Goal: Communication & Community: Answer question/provide support

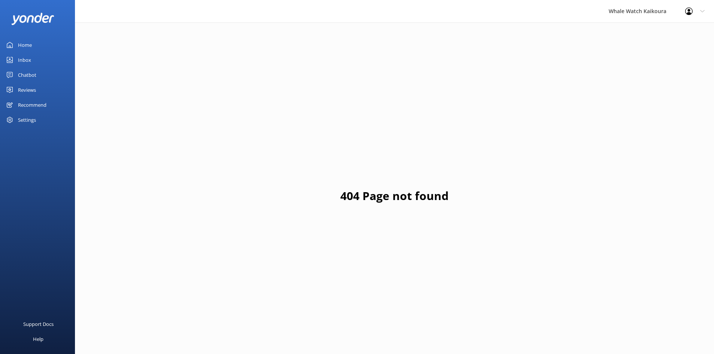
click at [30, 57] on div "Inbox" at bounding box center [24, 59] width 13 height 15
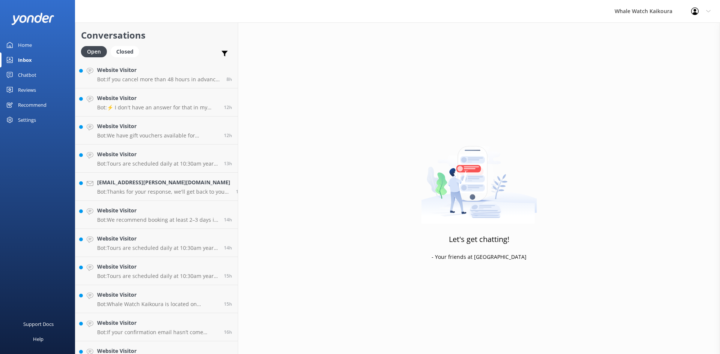
scroll to position [45, 0]
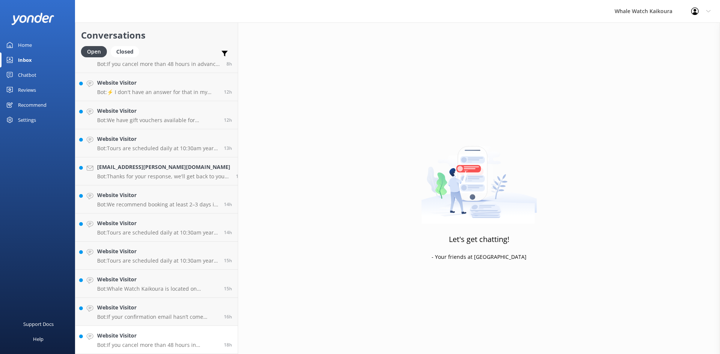
click at [146, 341] on div "Website Visitor Bot: If you cancel more than 48 hours in advance of your tour d…" at bounding box center [157, 340] width 121 height 16
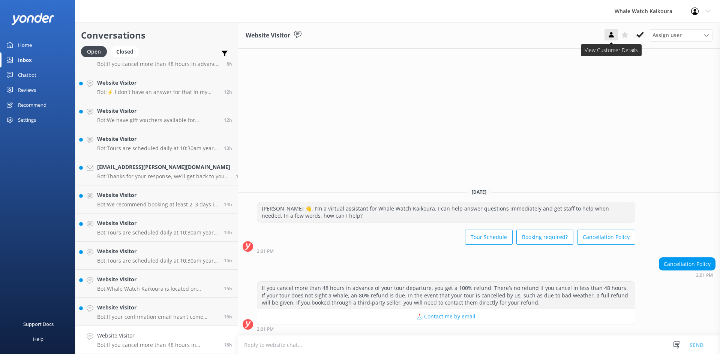
click at [586, 46] on div "Website Visitor Assign user Customer Support Wiremu Stone Abba kahu [PERSON_NAM…" at bounding box center [479, 35] width 482 height 26
click at [636, 33] on icon at bounding box center [639, 34] width 7 height 7
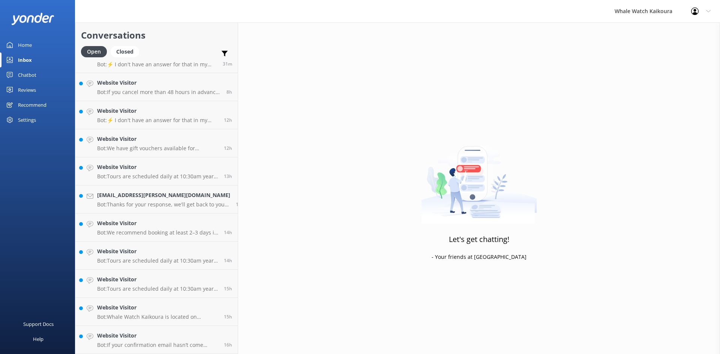
scroll to position [17, 0]
click at [134, 341] on div "Website Visitor Bot: If your confirmation email hasn’t come through, please con…" at bounding box center [157, 340] width 121 height 16
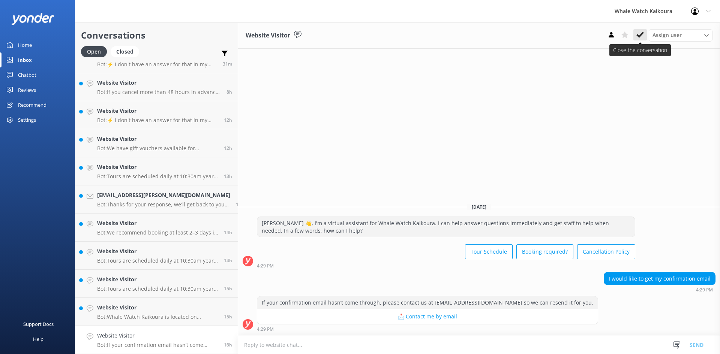
click at [642, 39] on icon at bounding box center [639, 34] width 7 height 7
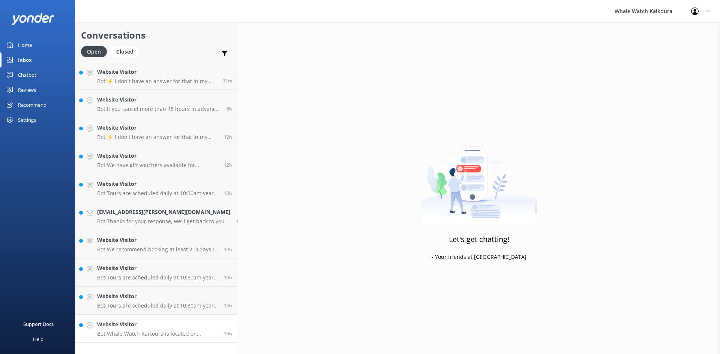
click at [154, 328] on h4 "Website Visitor" at bounding box center [157, 324] width 121 height 8
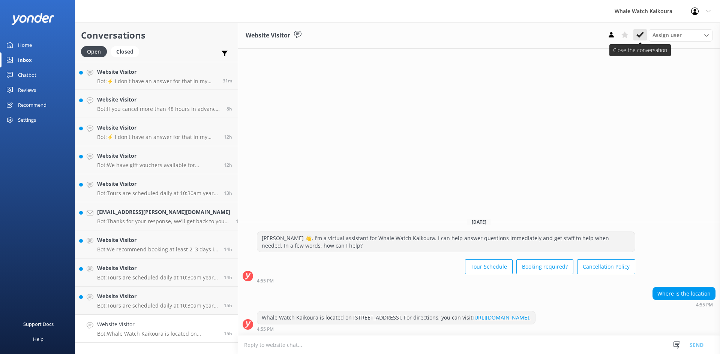
click at [640, 34] on use at bounding box center [639, 35] width 7 height 6
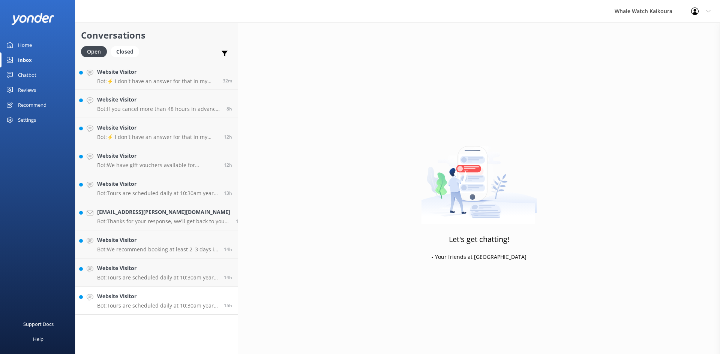
click at [136, 314] on link "Website Visitor Bot: Tours are scheduled daily at 10:30am year-round. As demand…" at bounding box center [156, 301] width 162 height 28
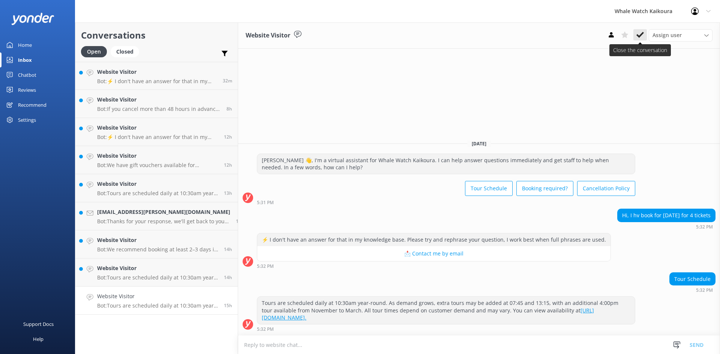
click at [643, 36] on icon at bounding box center [639, 34] width 7 height 7
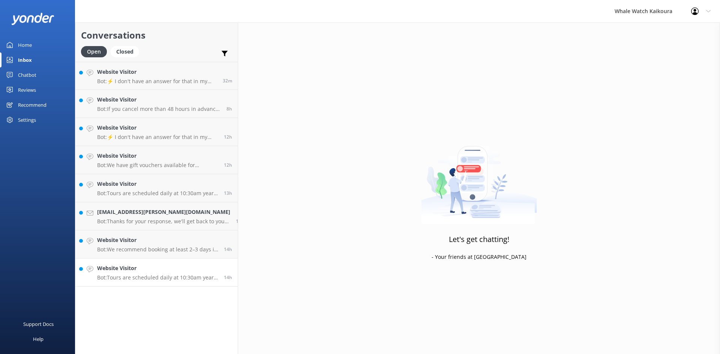
click at [157, 275] on p "Bot: Tours are scheduled daily at 10:30am year-round. Additional tours may be a…" at bounding box center [157, 277] width 121 height 7
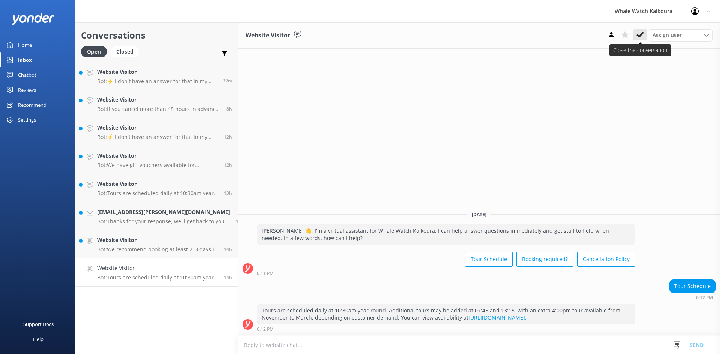
click at [639, 33] on icon at bounding box center [639, 34] width 7 height 7
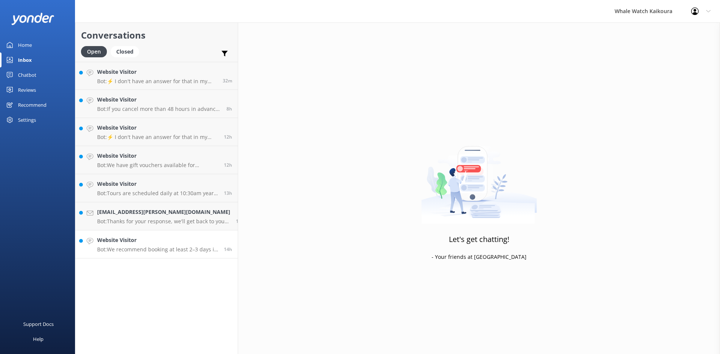
click at [169, 245] on div "Website Visitor Bot: We recommend booking at least 2–3 days in advance to secur…" at bounding box center [157, 244] width 121 height 16
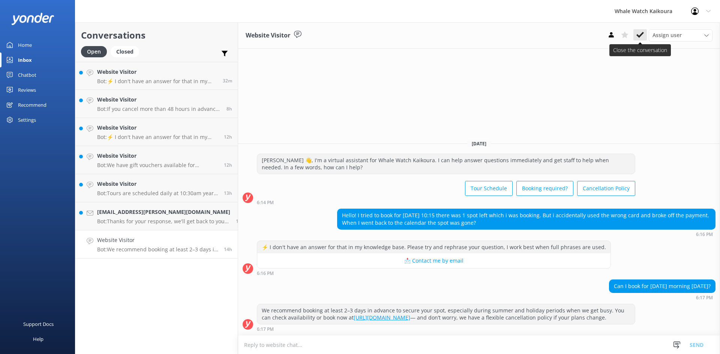
click at [637, 36] on use at bounding box center [639, 35] width 7 height 6
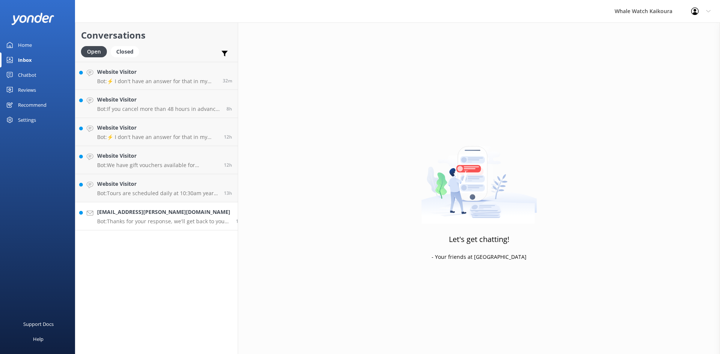
click at [172, 218] on p "Bot: Thanks for your response, we'll get back to you as soon as we can during o…" at bounding box center [163, 221] width 133 height 7
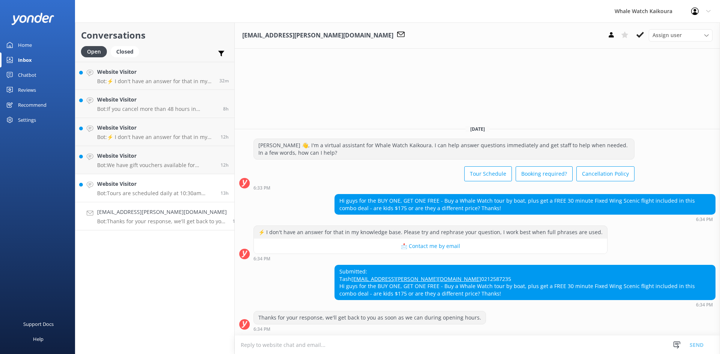
click at [137, 187] on h4 "Website Visitor" at bounding box center [156, 184] width 118 height 8
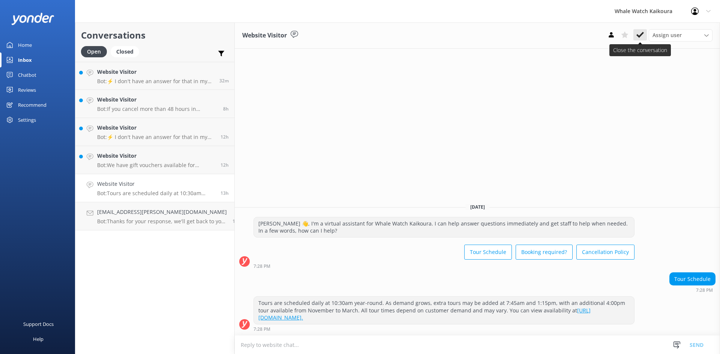
click at [639, 34] on icon at bounding box center [639, 34] width 7 height 7
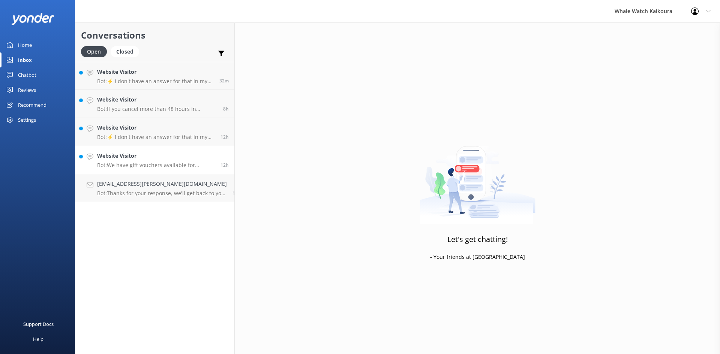
click at [128, 158] on h4 "Website Visitor" at bounding box center [156, 156] width 118 height 8
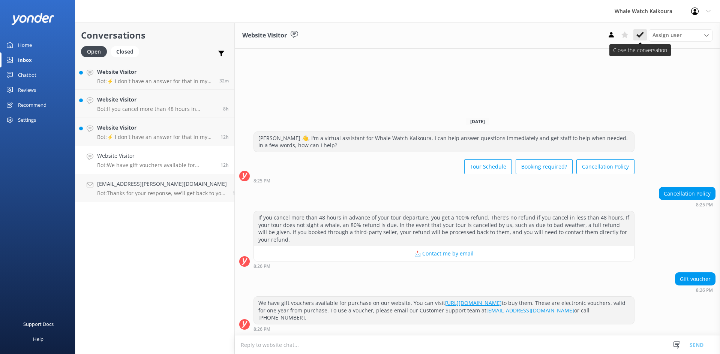
click at [637, 33] on icon at bounding box center [639, 34] width 7 height 7
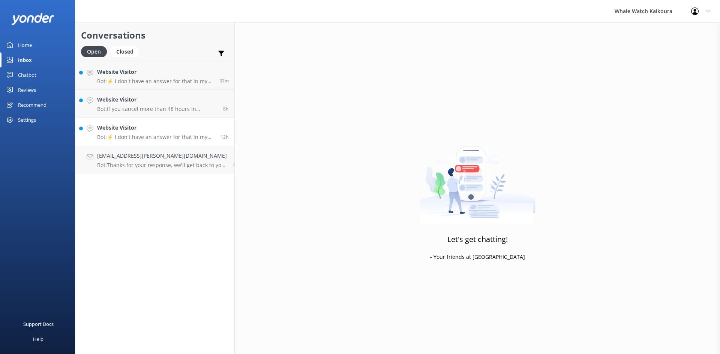
click at [154, 134] on p "Bot: ⚡ I don't have an answer for that in my knowledge base. Please try and rep…" at bounding box center [156, 137] width 118 height 7
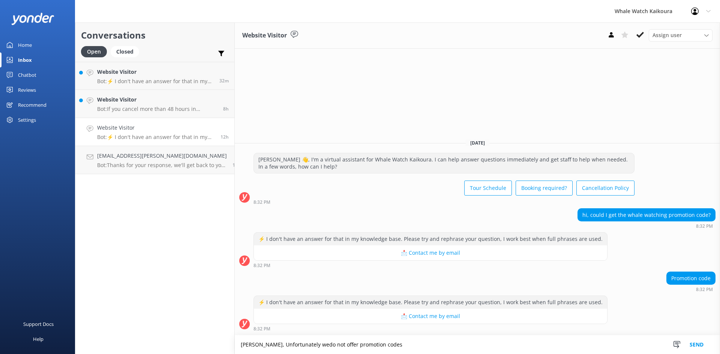
click at [294, 346] on textarea "[PERSON_NAME], Unfortunately wedo not offer promotion codes" at bounding box center [477, 344] width 485 height 19
click at [402, 350] on textarea "[PERSON_NAME], Unfortunately we do not offer promotion codes" at bounding box center [477, 344] width 485 height 19
type textarea "[PERSON_NAME], Unfortunately we do not offer promotion codes however any discou…"
click at [698, 347] on button "Send" at bounding box center [696, 344] width 28 height 19
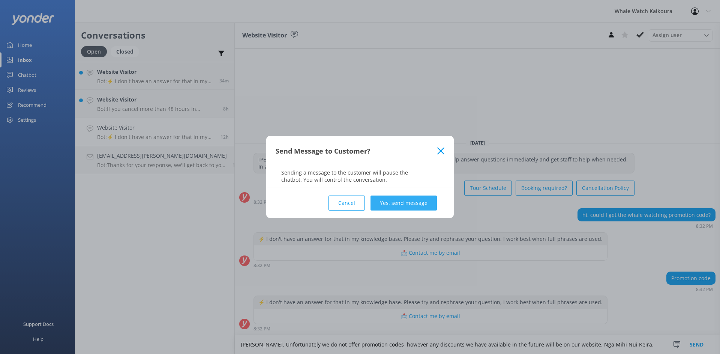
click at [416, 202] on button "Yes, send message" at bounding box center [403, 203] width 66 height 15
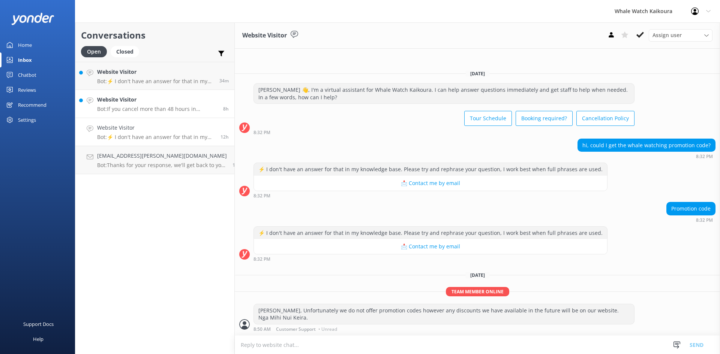
click at [139, 109] on p "Bot: If you cancel more than 48 hours in advance of your tour departure, you ge…" at bounding box center [157, 109] width 120 height 7
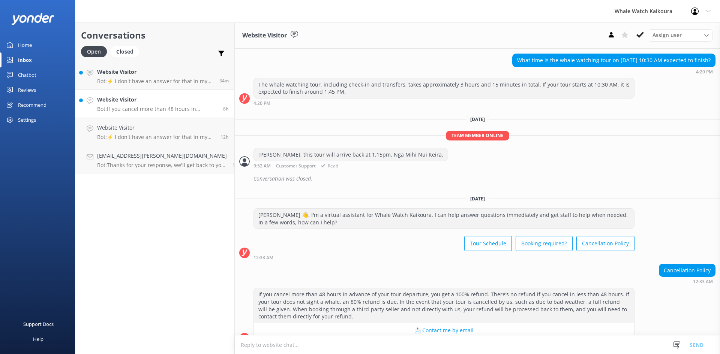
scroll to position [84, 0]
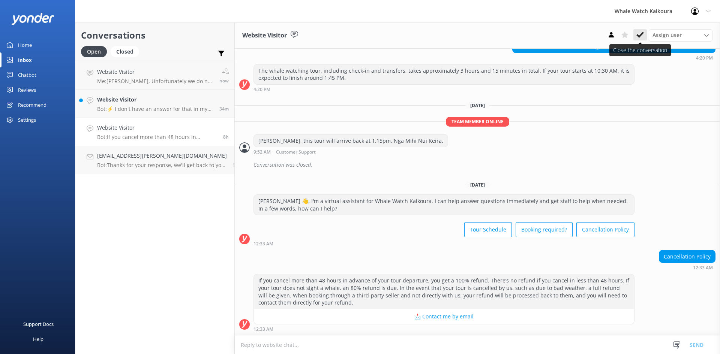
click at [638, 39] on button at bounding box center [639, 34] width 13 height 11
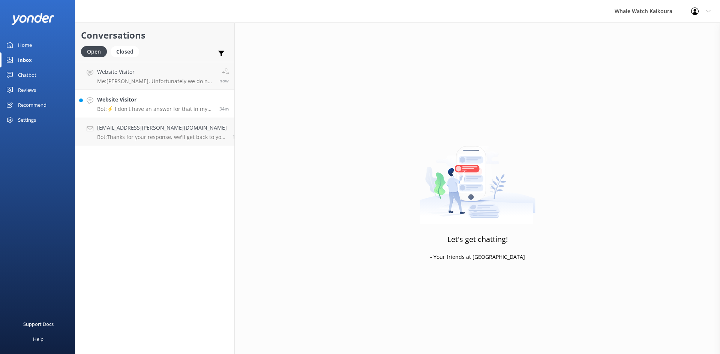
click at [153, 94] on link "Website Visitor Bot: ⚡ I don't have an answer for that in my knowledge base. Pl…" at bounding box center [154, 104] width 159 height 28
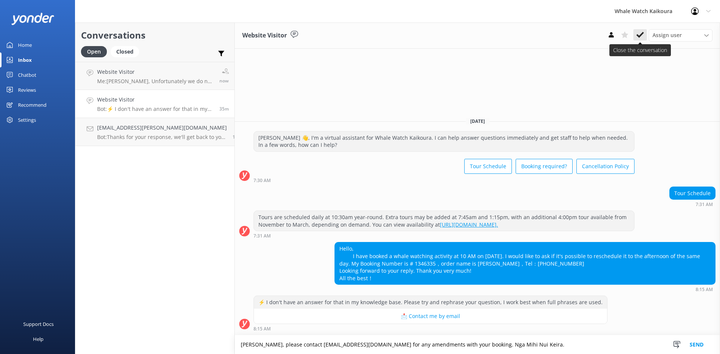
type textarea "[PERSON_NAME], please contact [EMAIL_ADDRESS][DOMAIN_NAME] for any amendments w…"
click at [643, 34] on button at bounding box center [639, 34] width 13 height 11
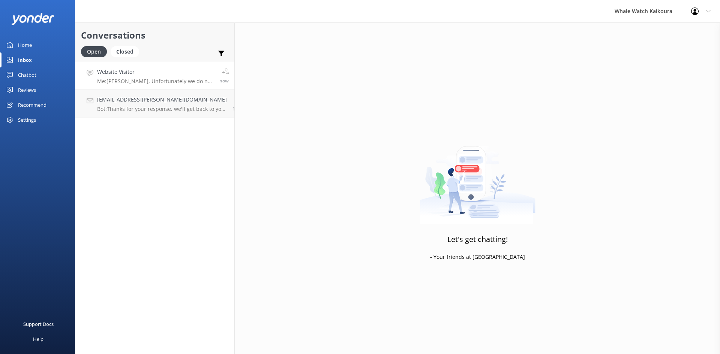
click at [135, 78] on p "Me: [PERSON_NAME], Unfortunately we do not offer promotion codes however any di…" at bounding box center [155, 81] width 117 height 7
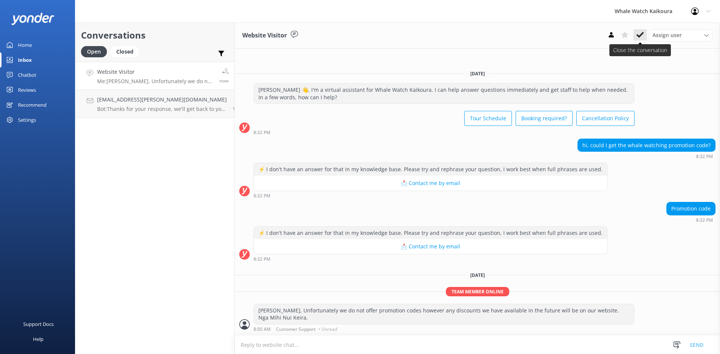
click at [642, 38] on icon at bounding box center [639, 34] width 7 height 7
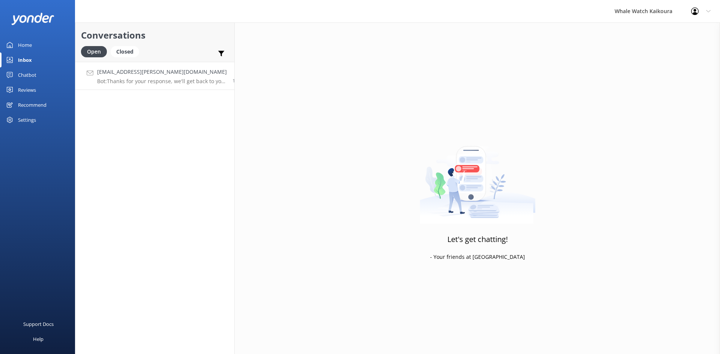
click at [157, 86] on link "[EMAIL_ADDRESS][PERSON_NAME][DOMAIN_NAME] Bot: Thanks for your response, we'll …" at bounding box center [154, 76] width 159 height 28
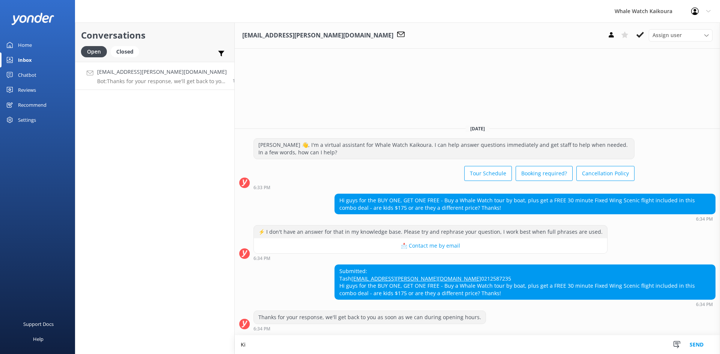
type textarea "K"
